Goal: Information Seeking & Learning: Learn about a topic

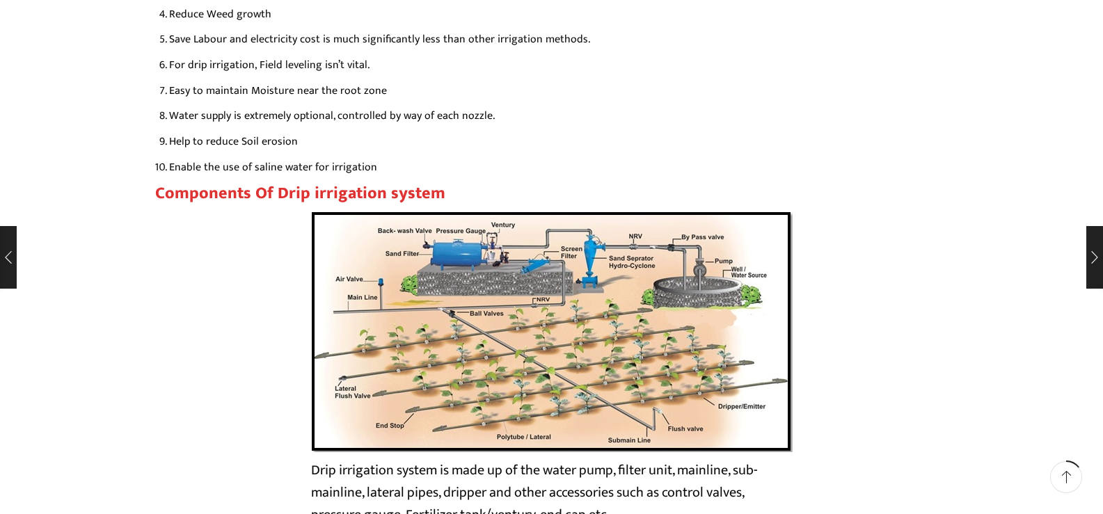
scroll to position [2440, 0]
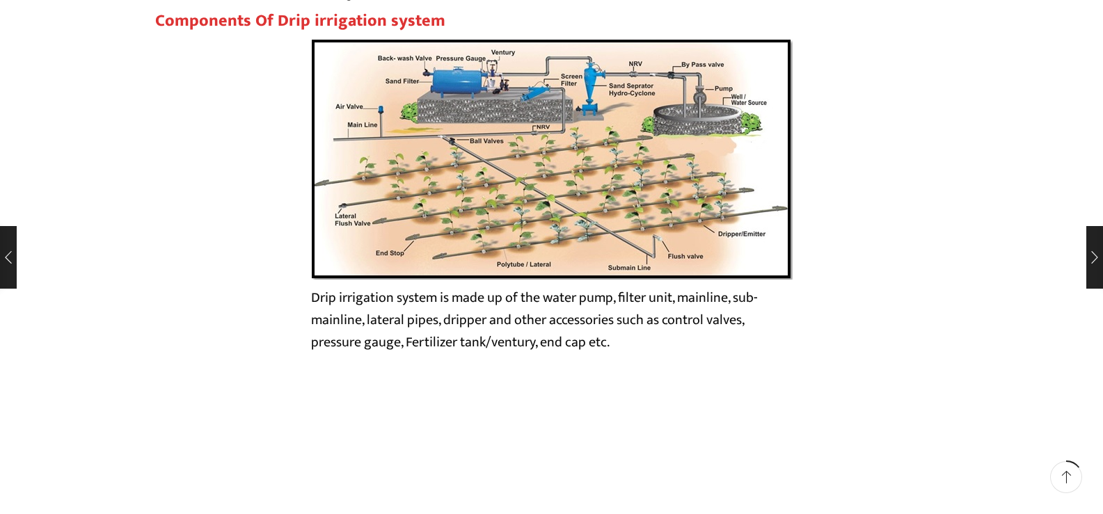
click at [632, 152] on img at bounding box center [551, 158] width 481 height 241
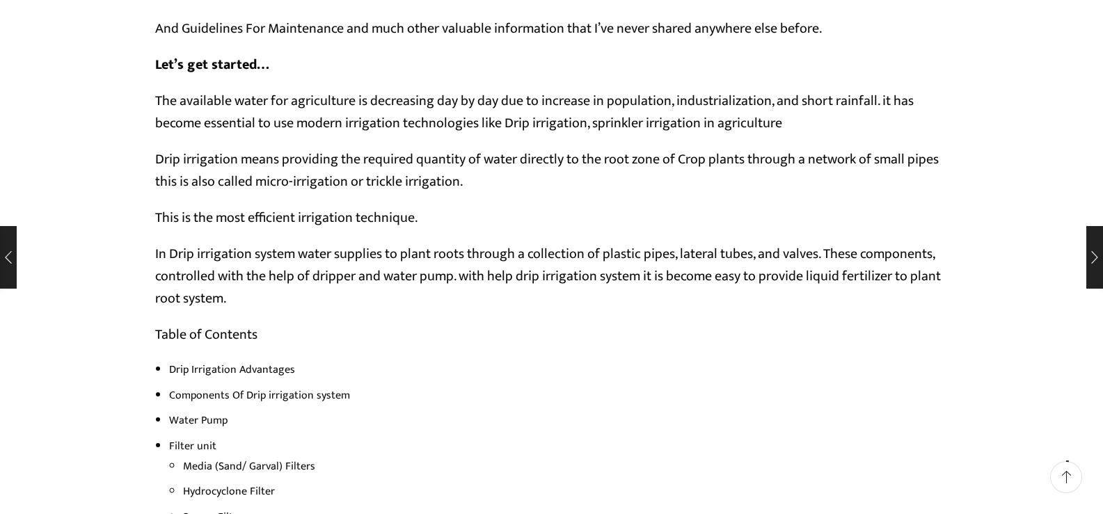
scroll to position [465, 0]
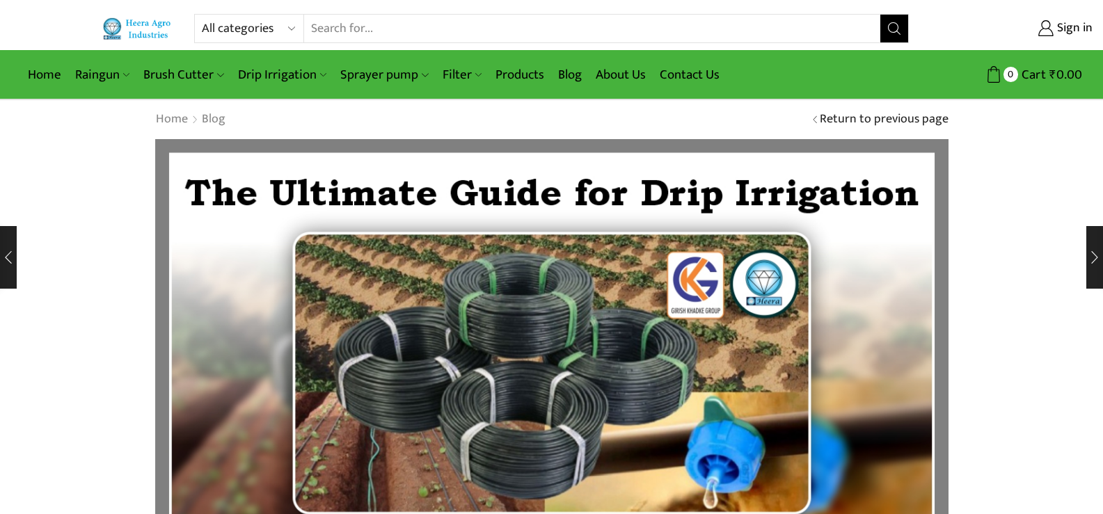
scroll to position [465, 0]
